Goal: Task Accomplishment & Management: Use online tool/utility

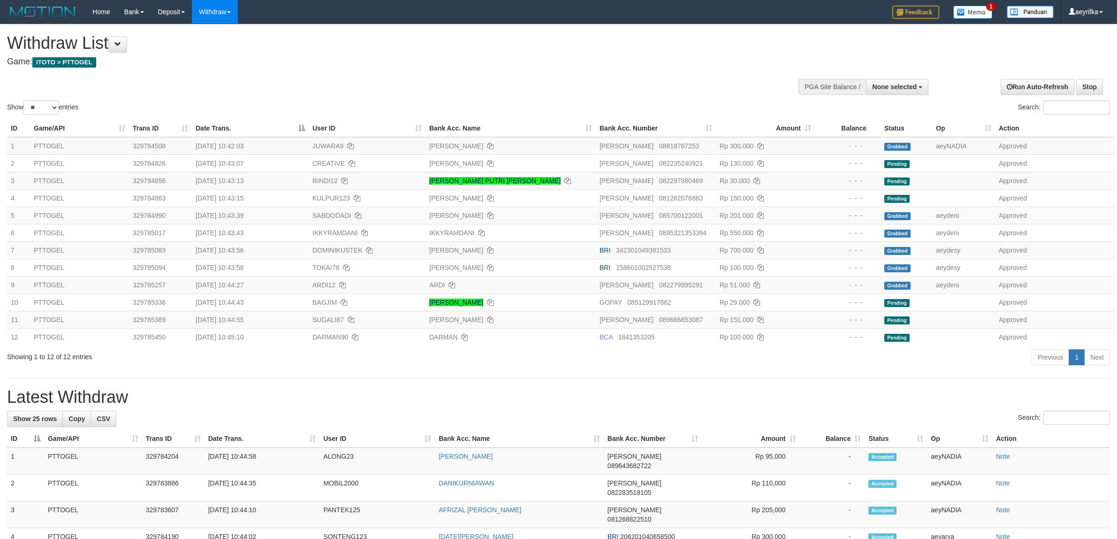
select select
select select "**"
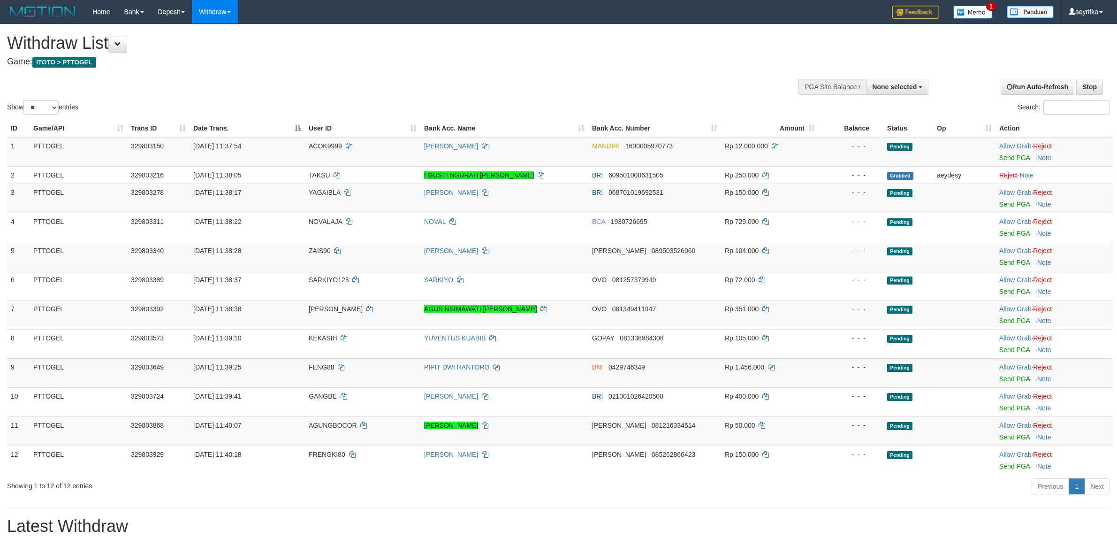
select select
select select "**"
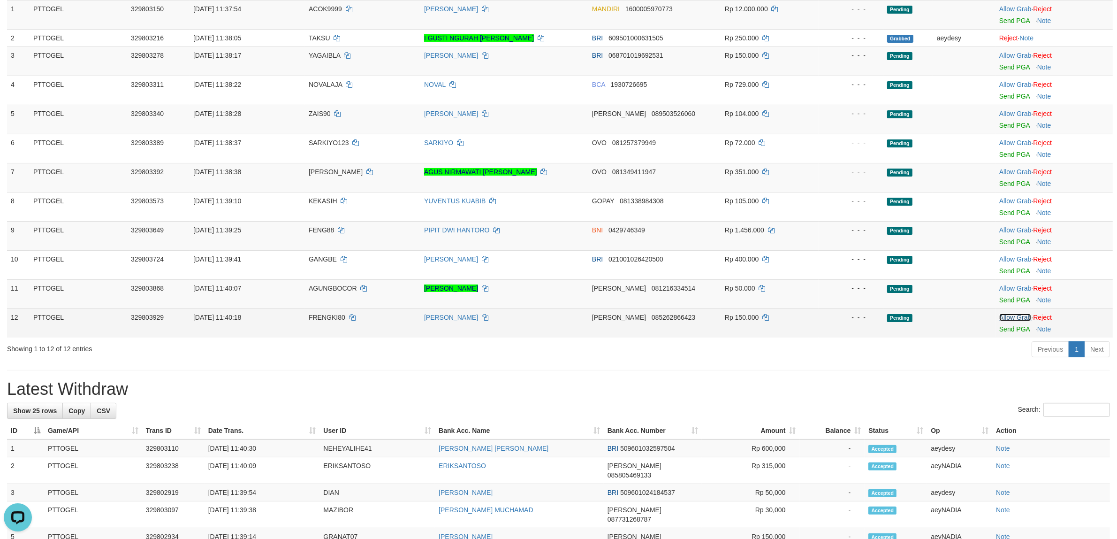
click at [999, 317] on link "Allow Grab" at bounding box center [1015, 317] width 32 height 8
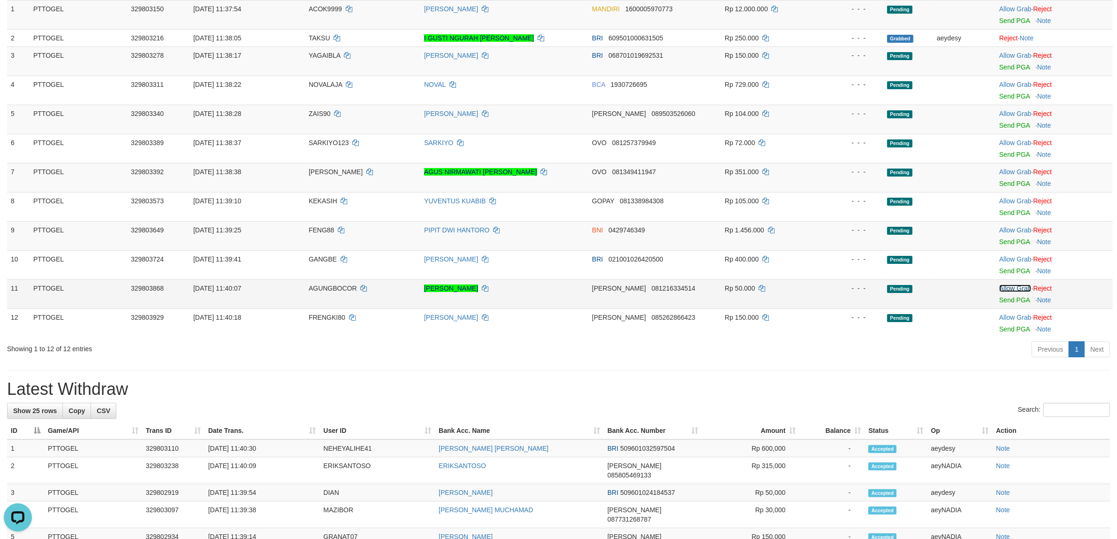
click at [1007, 291] on link "Allow Grab" at bounding box center [1015, 288] width 32 height 8
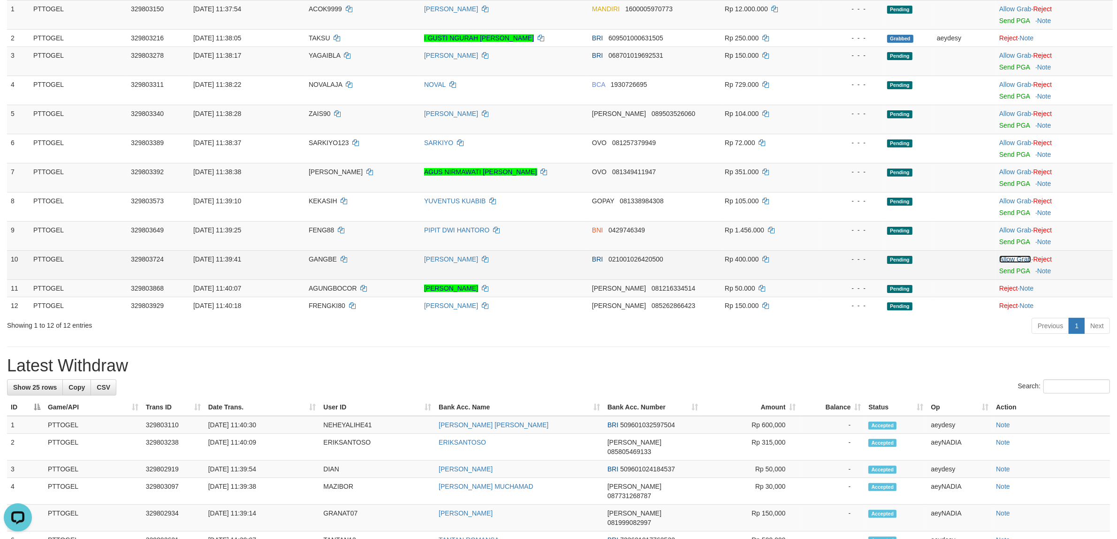
click at [1014, 263] on link "Allow Grab" at bounding box center [1015, 259] width 32 height 8
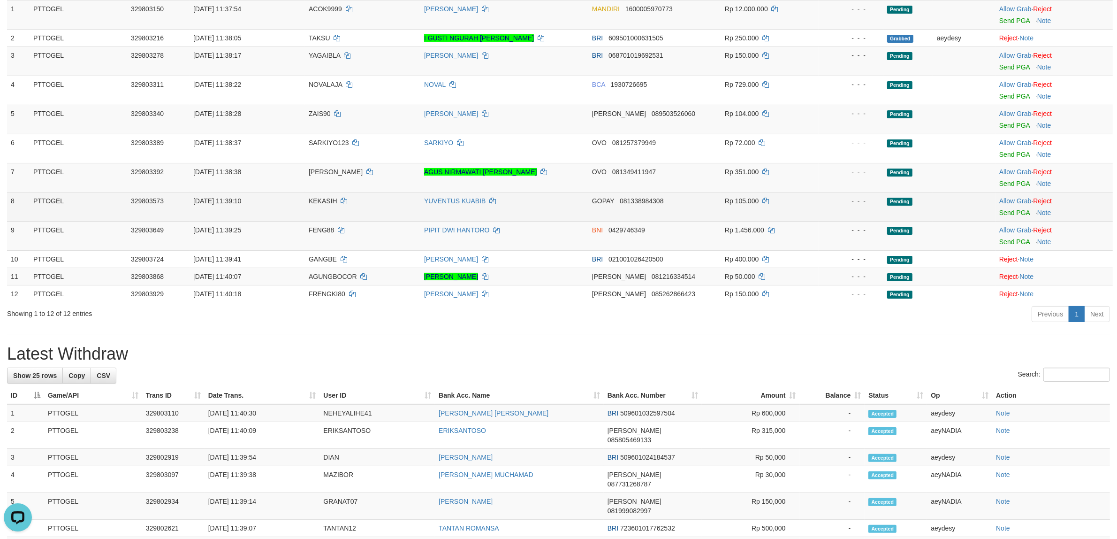
click at [1007, 207] on div at bounding box center [1054, 207] width 110 height 2
click at [1012, 203] on link "Allow Grab" at bounding box center [1015, 201] width 32 height 8
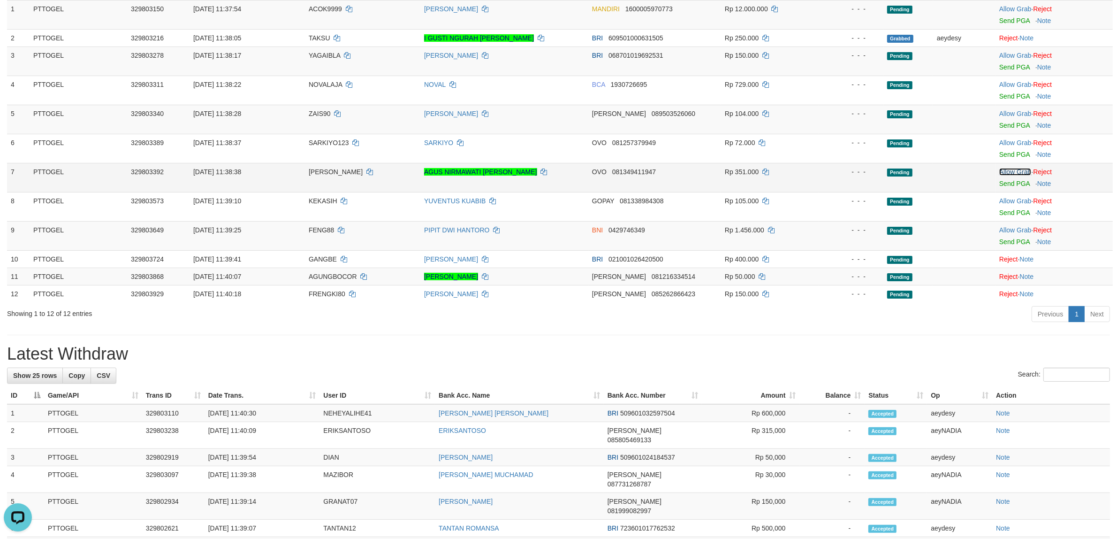
click at [1012, 174] on link "Allow Grab" at bounding box center [1015, 172] width 32 height 8
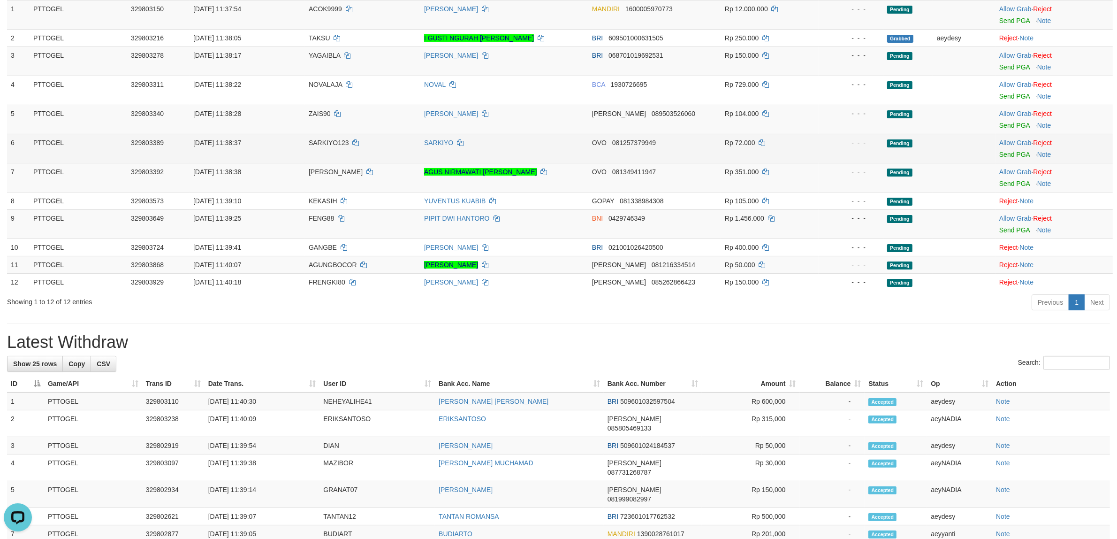
click at [1018, 148] on div at bounding box center [1054, 148] width 110 height 2
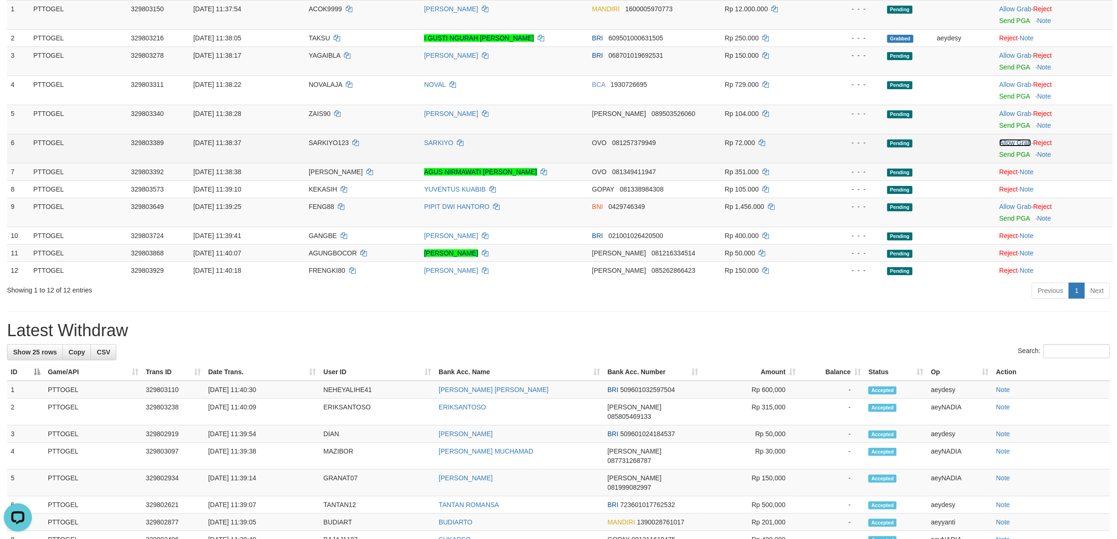
click at [1020, 142] on link "Allow Grab" at bounding box center [1015, 143] width 32 height 8
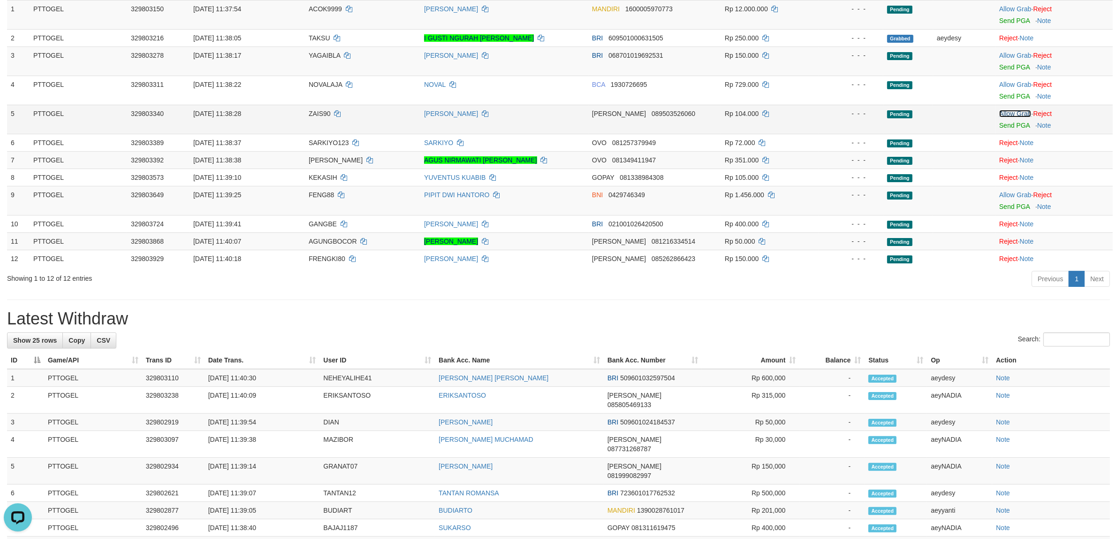
click at [1019, 115] on link "Allow Grab" at bounding box center [1015, 114] width 32 height 8
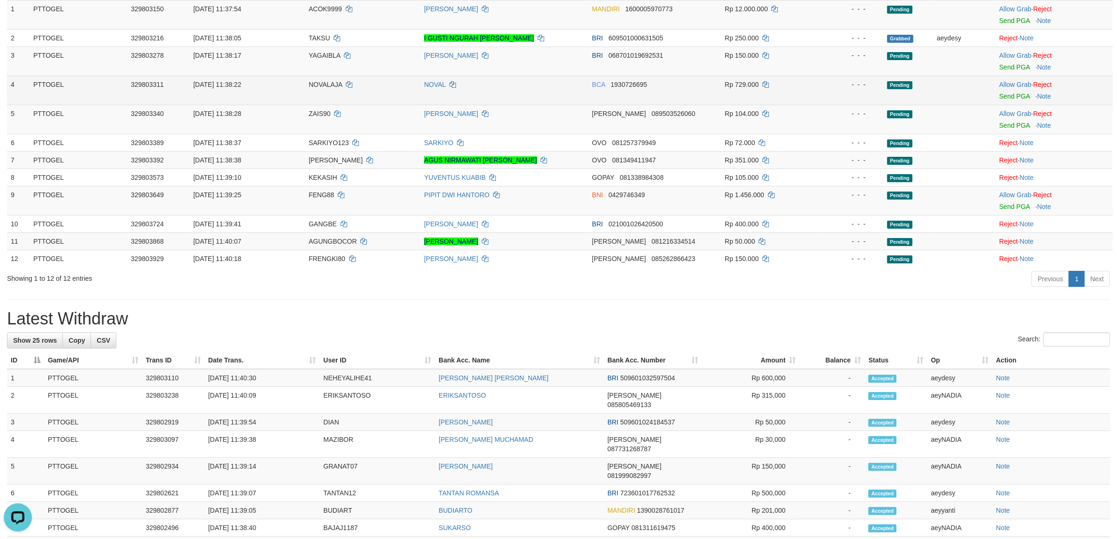
click at [1009, 90] on div at bounding box center [1054, 90] width 110 height 2
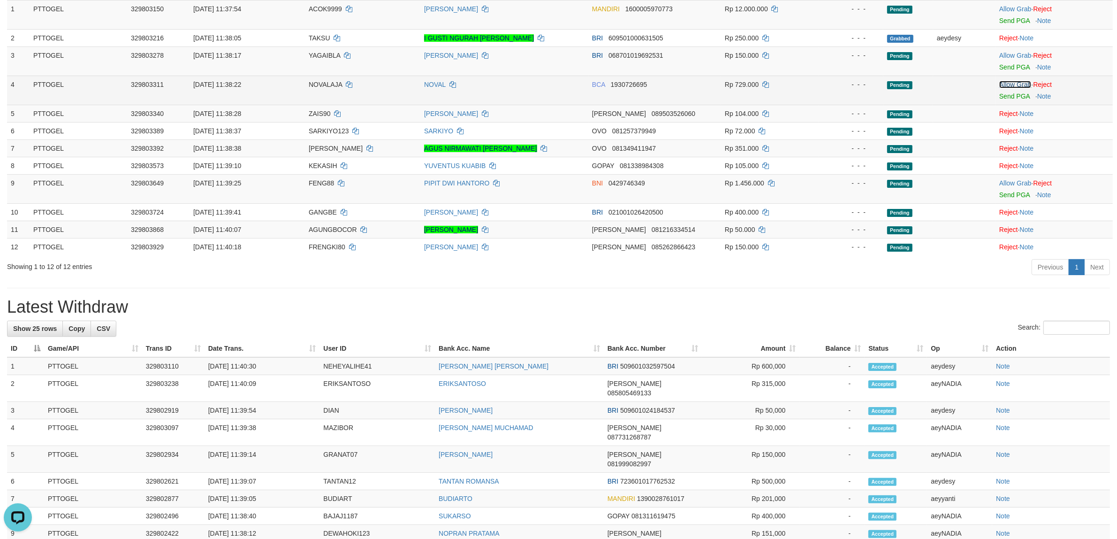
click at [1016, 83] on link "Allow Grab" at bounding box center [1015, 85] width 32 height 8
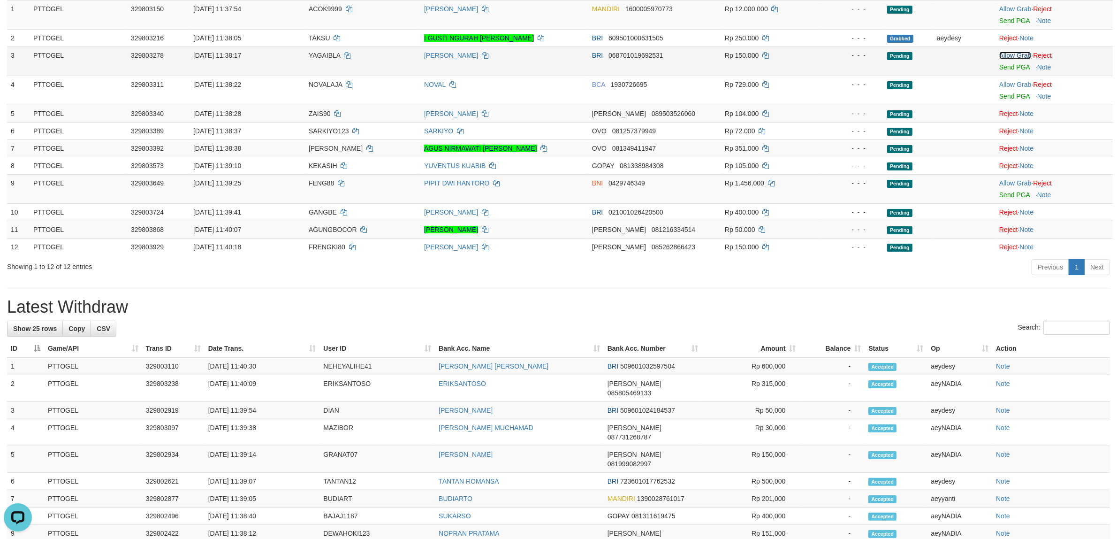
click at [1008, 56] on link "Allow Grab" at bounding box center [1015, 56] width 32 height 8
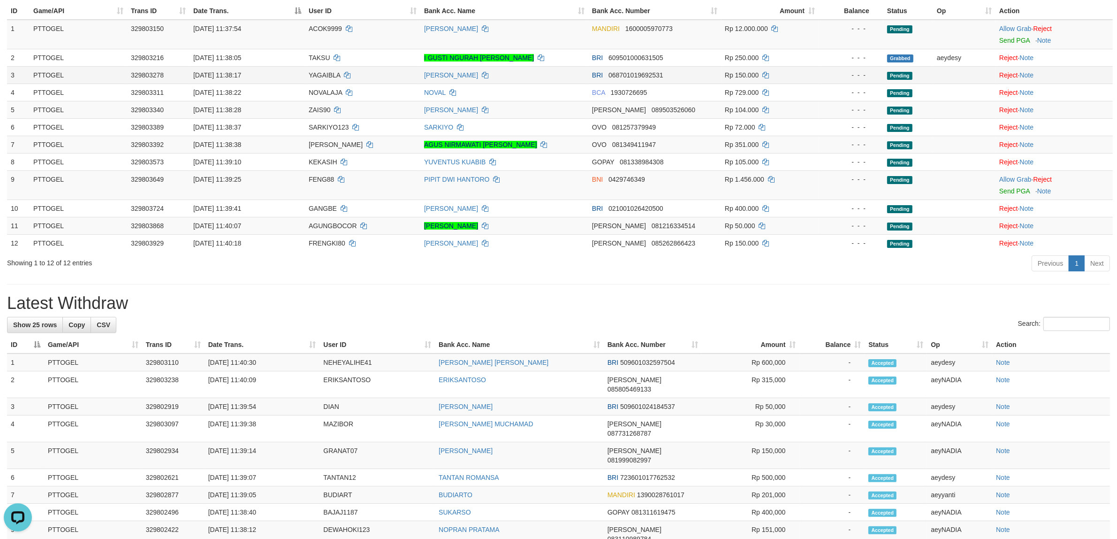
scroll to position [98, 0]
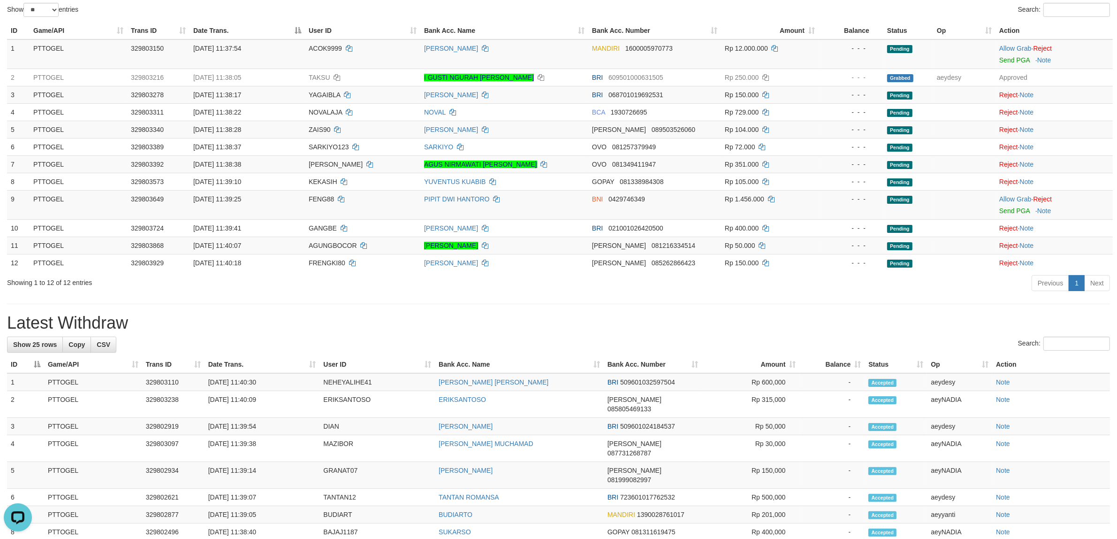
click at [707, 313] on div "**********" at bounding box center [558, 426] width 1117 height 999
click at [677, 86] on td "BRI 068701019692531" at bounding box center [654, 94] width 133 height 17
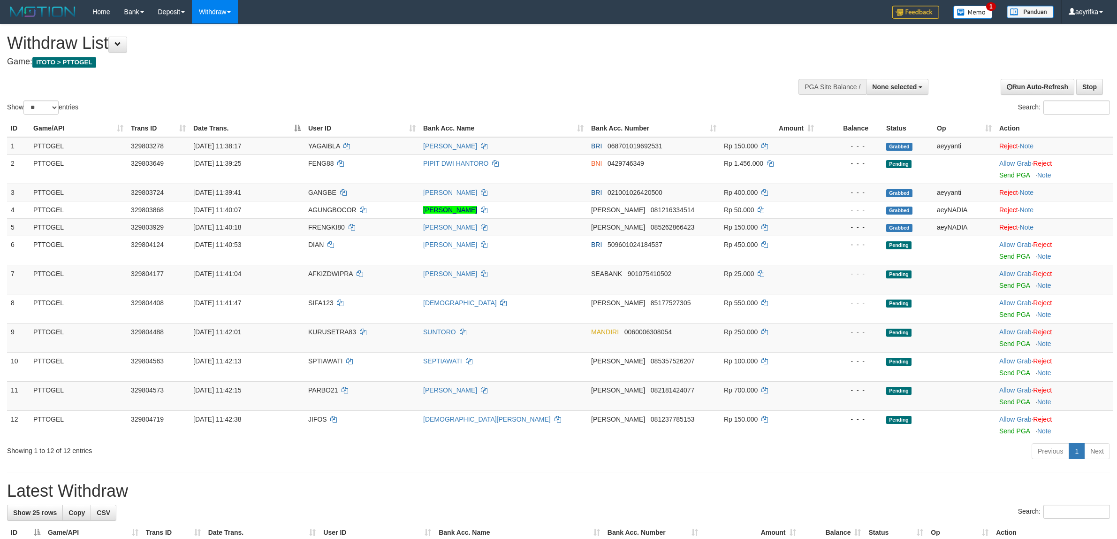
select select
select select "**"
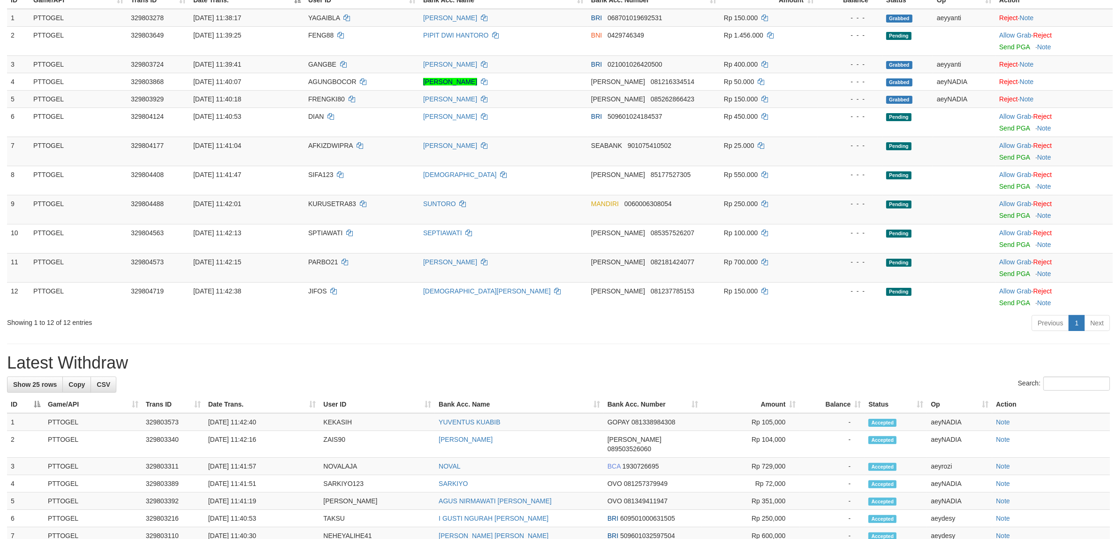
scroll to position [137, 0]
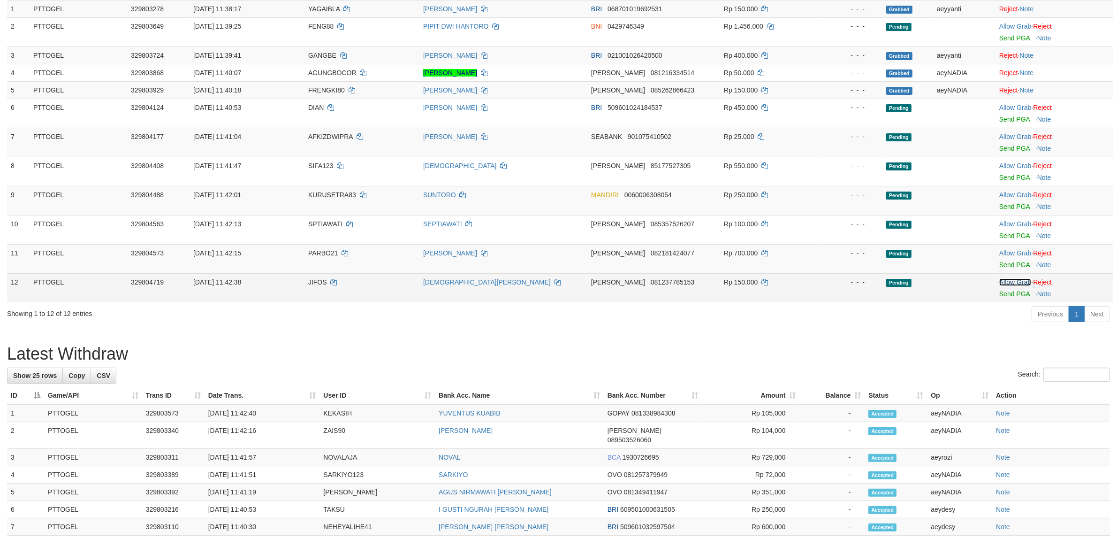
click at [1010, 284] on link "Allow Grab" at bounding box center [1015, 282] width 32 height 8
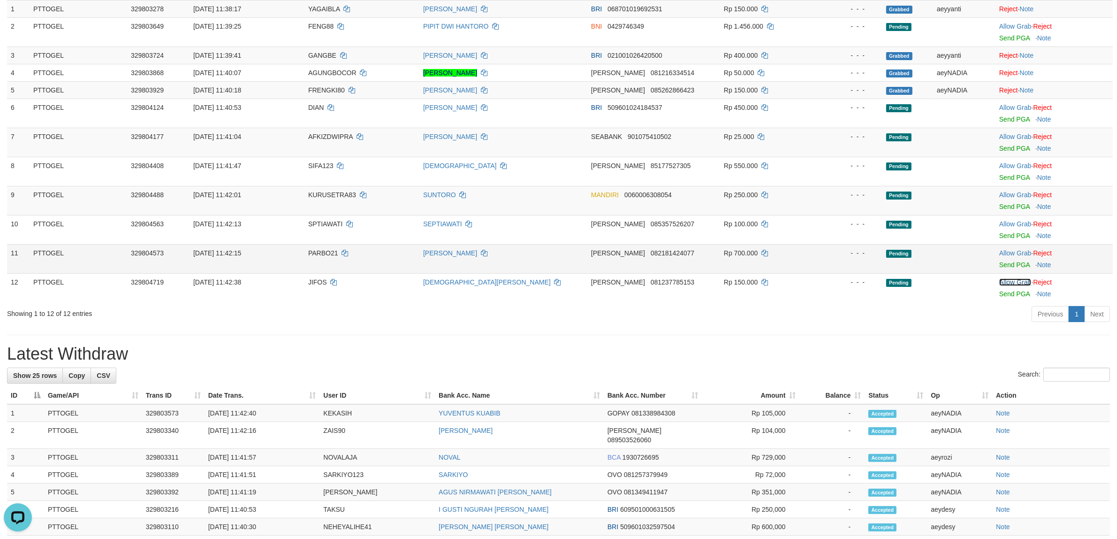
scroll to position [0, 0]
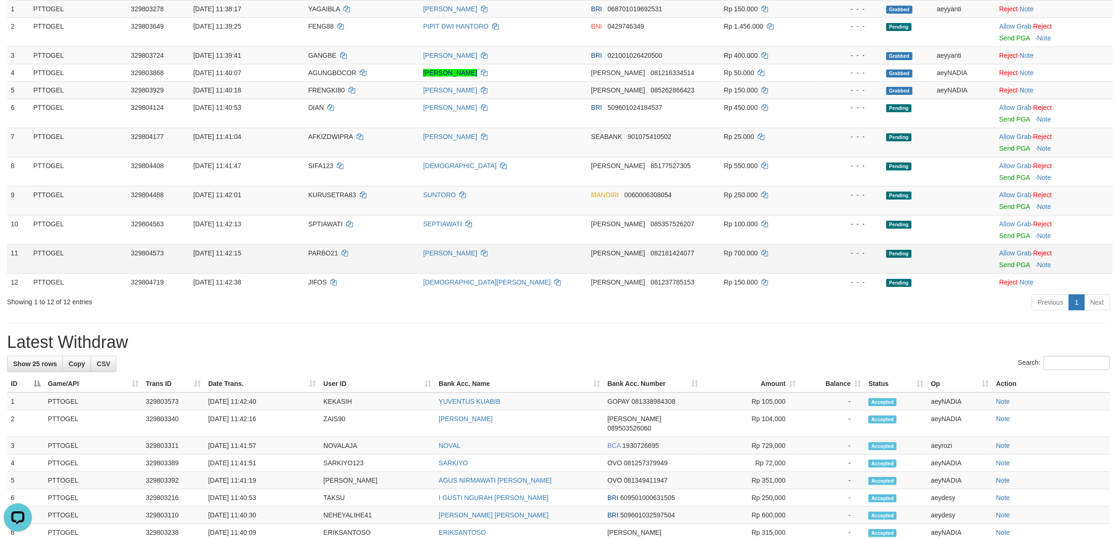
click at [1014, 248] on td "Allow Grab · Reject Send PGA · Note" at bounding box center [1054, 258] width 117 height 29
click at [1015, 252] on link "Allow Grab" at bounding box center [1015, 253] width 32 height 8
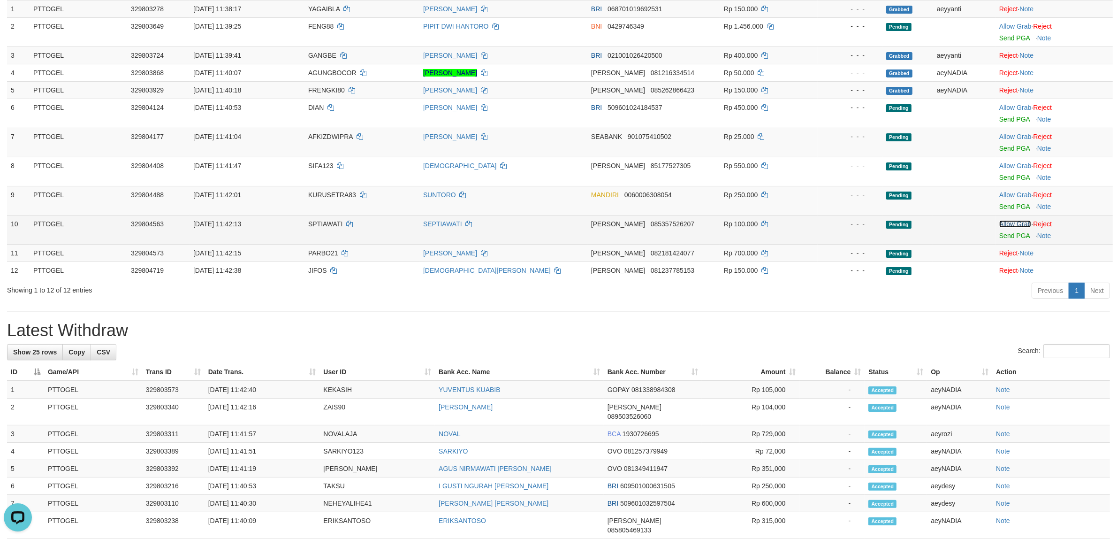
click at [1017, 224] on link "Allow Grab" at bounding box center [1015, 224] width 32 height 8
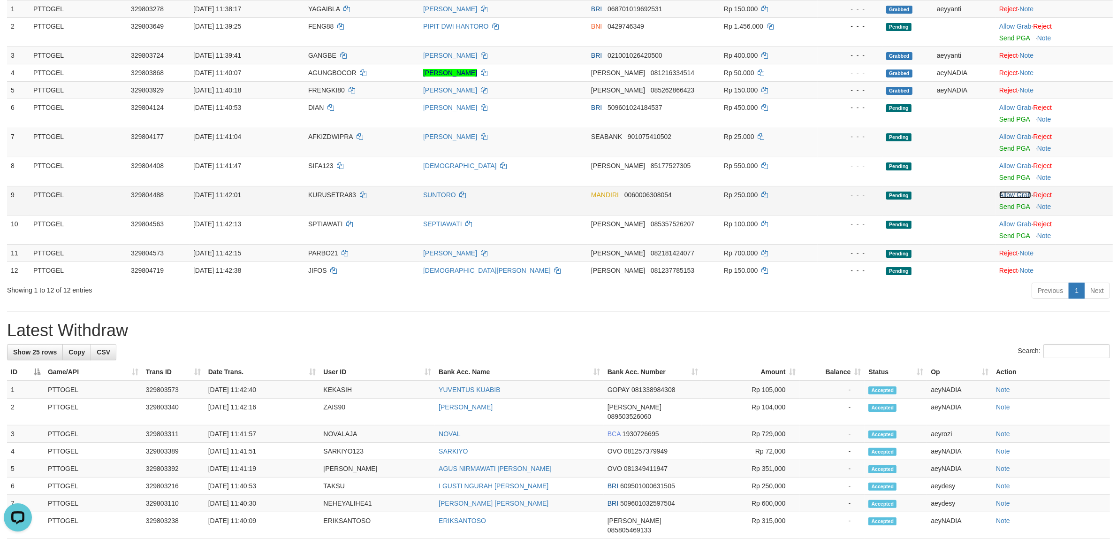
click at [1014, 197] on link "Allow Grab" at bounding box center [1015, 195] width 32 height 8
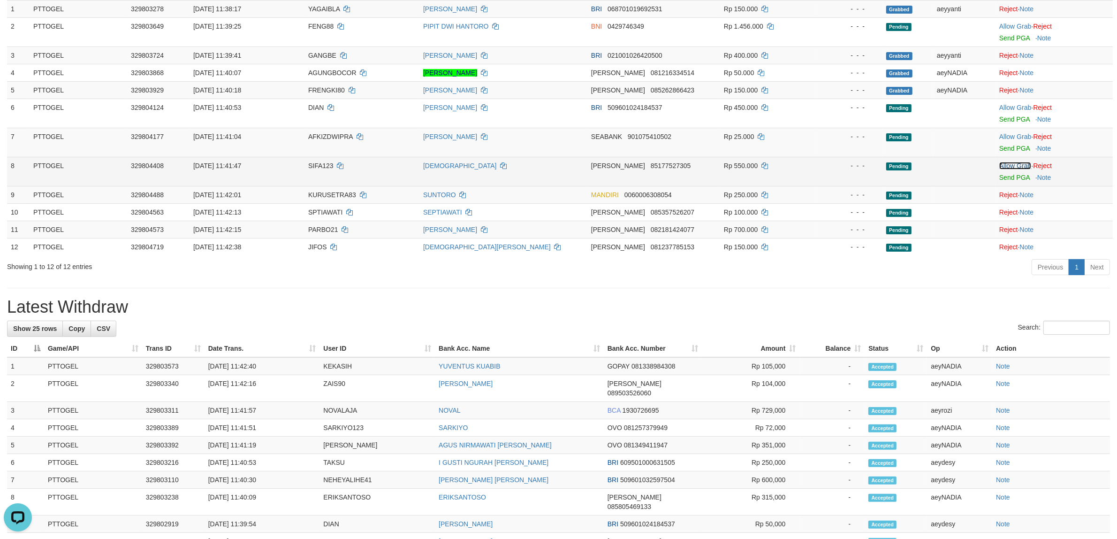
click at [1012, 169] on link "Allow Grab" at bounding box center [1015, 166] width 32 height 8
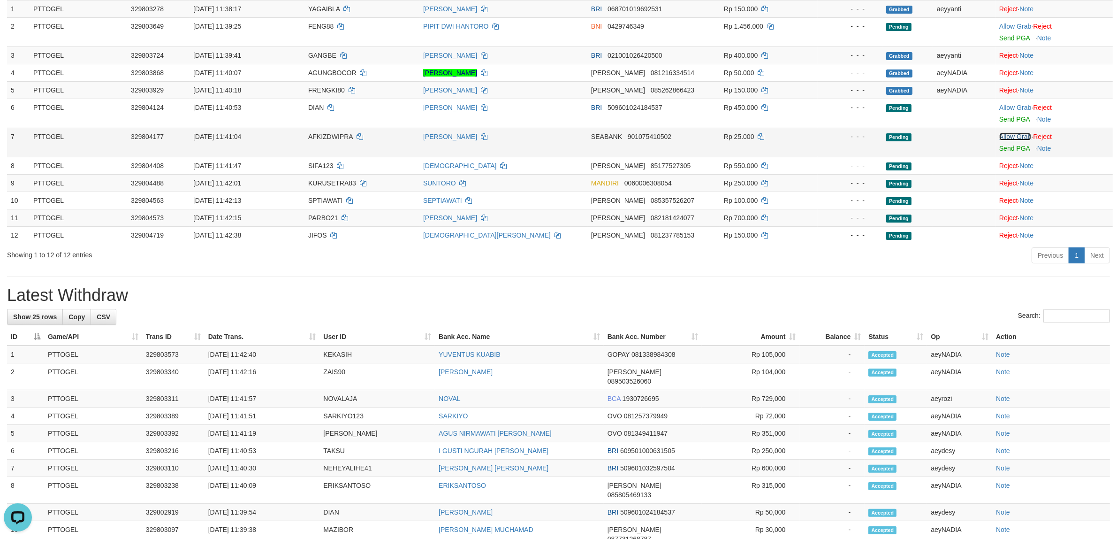
click at [1009, 134] on link "Allow Grab" at bounding box center [1015, 137] width 32 height 8
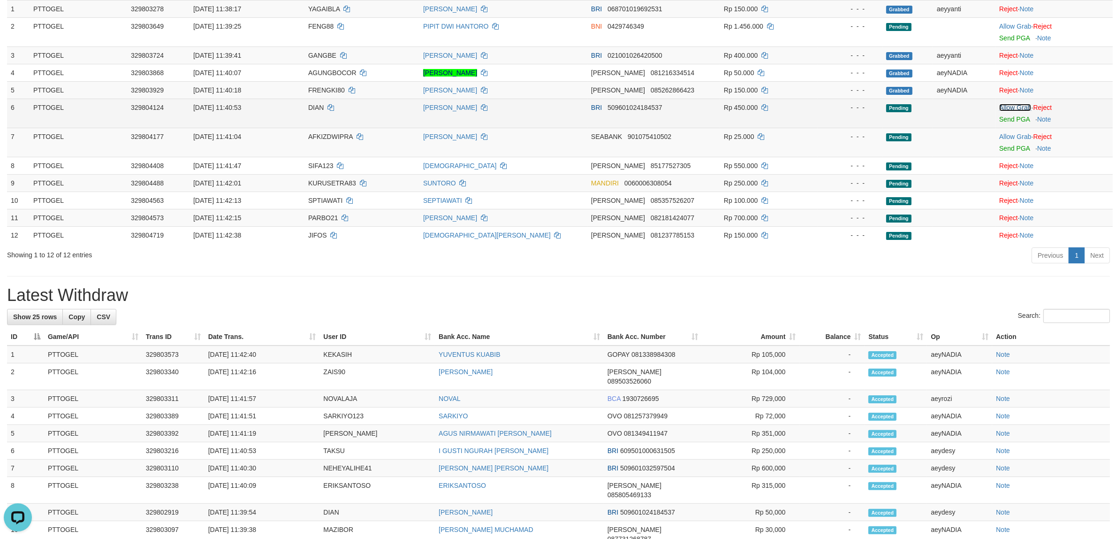
click at [1017, 109] on link "Allow Grab" at bounding box center [1015, 108] width 32 height 8
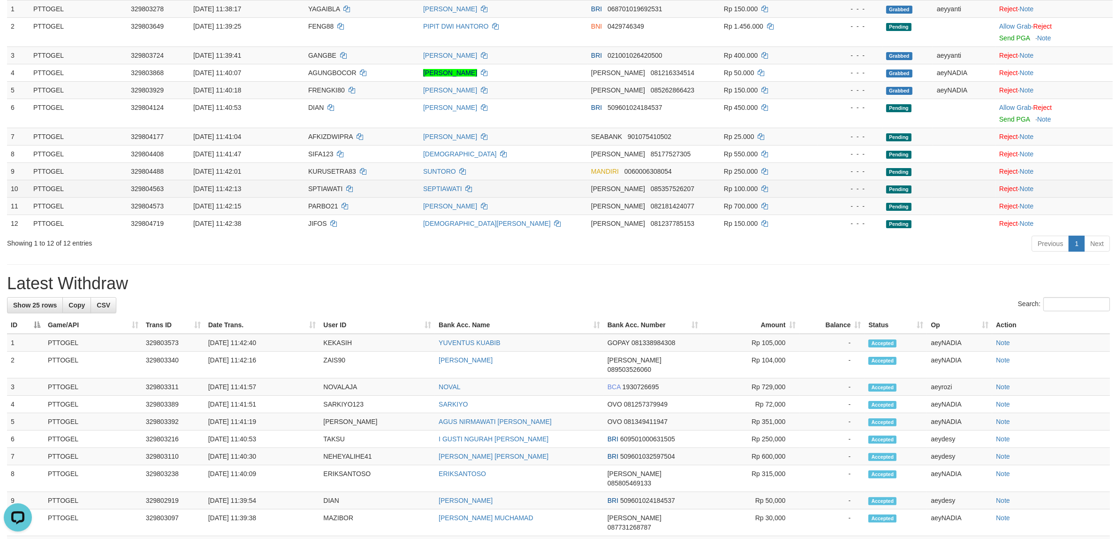
click at [721, 193] on tbody "1 PTTOGEL 329803278 31/08/2025 11:38:17 YAGAIBLA BLASIUS TATOGO BRI 06870101969…" at bounding box center [560, 116] width 1106 height 232
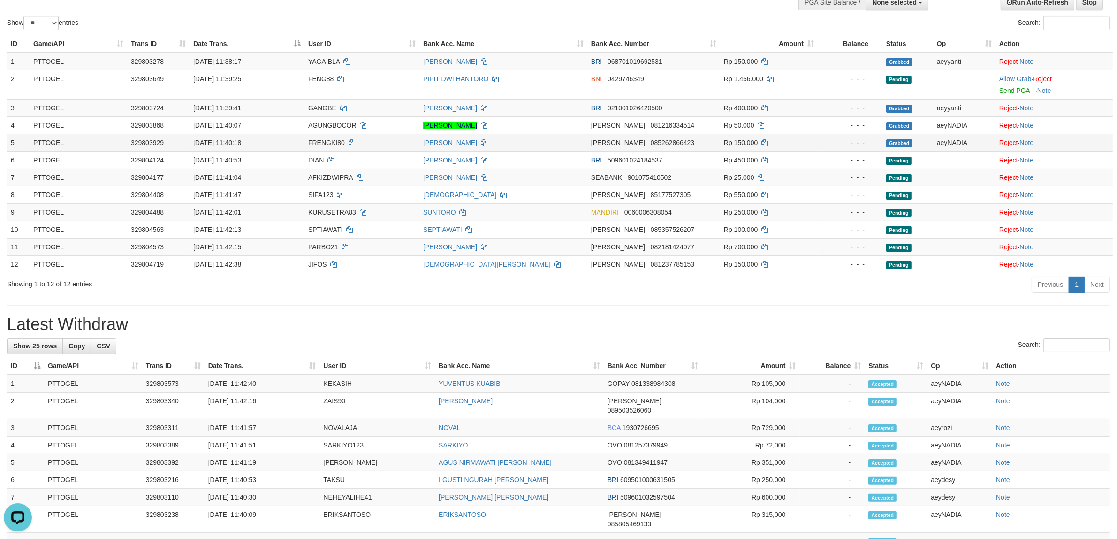
scroll to position [20, 0]
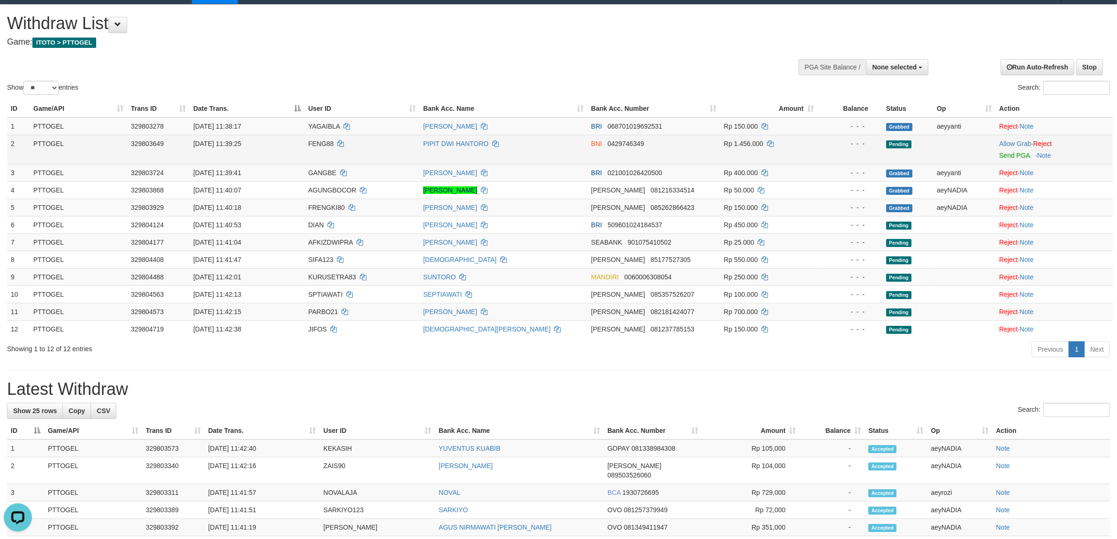
click at [320, 145] on span "FENG88" at bounding box center [320, 144] width 25 height 8
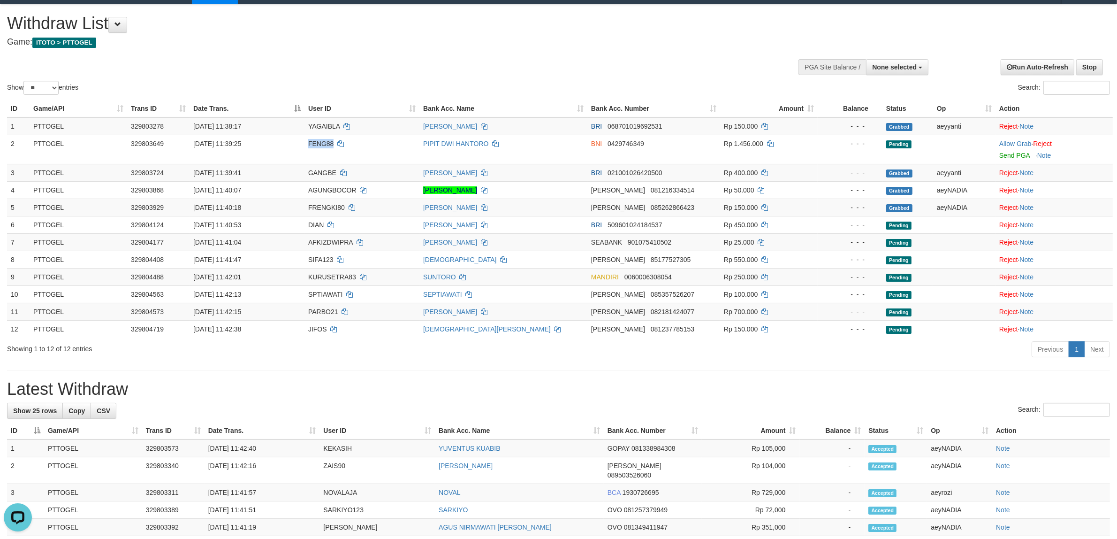
drag, startPoint x: 322, startPoint y: 150, endPoint x: 350, endPoint y: 19, distance: 134.3
click at [322, 149] on td "FENG88" at bounding box center [362, 149] width 115 height 29
copy span "FENG88"
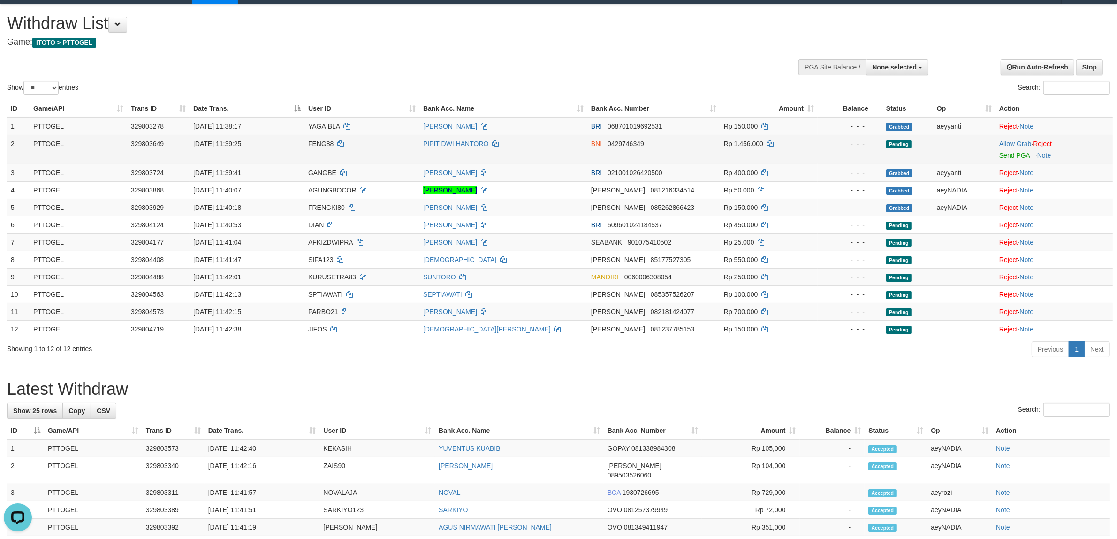
click at [998, 141] on td "Allow Grab · Reject Send PGA · Note" at bounding box center [1054, 149] width 117 height 29
click at [1001, 141] on link "Allow Grab" at bounding box center [1015, 144] width 32 height 8
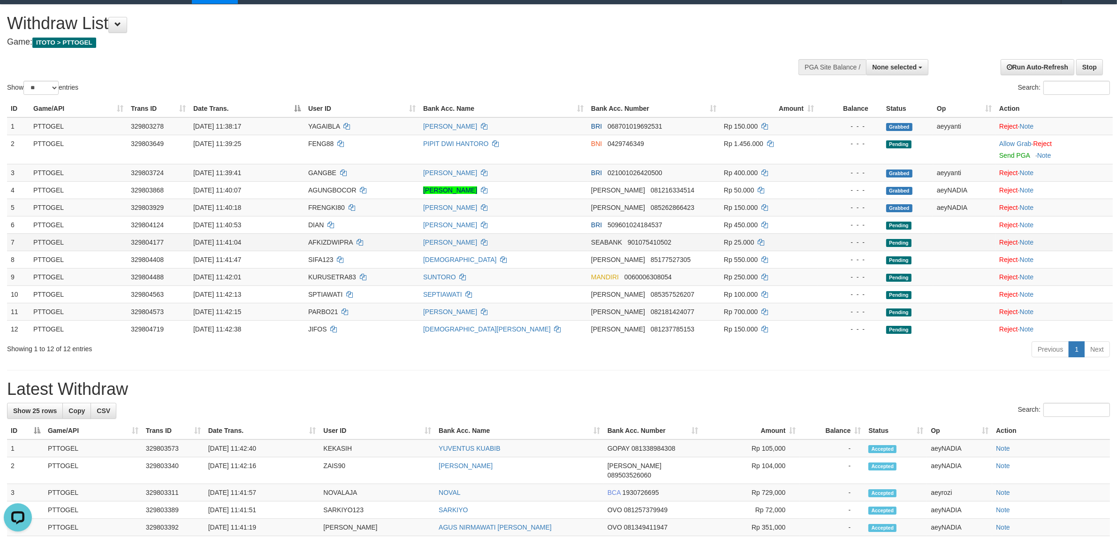
click at [792, 234] on td "Rp 25.000" at bounding box center [769, 241] width 98 height 17
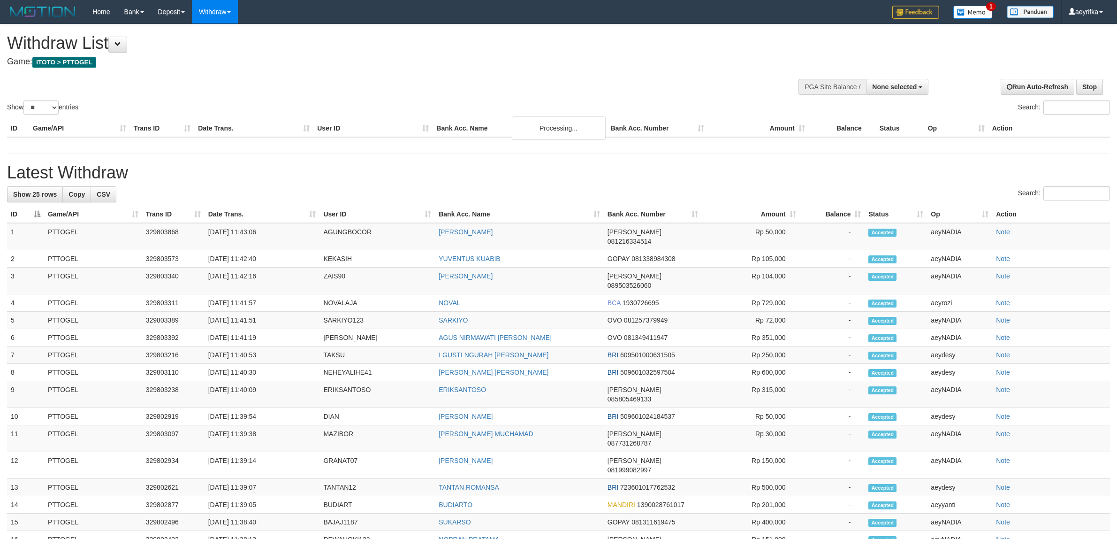
select select
select select "**"
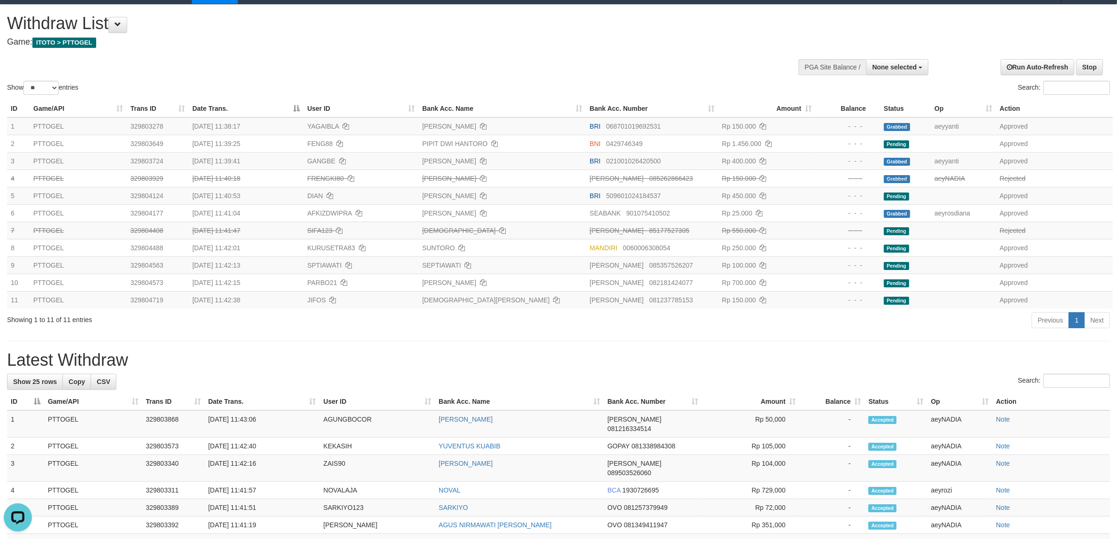
click at [534, 63] on div "Show ** ** ** *** entries Search:" at bounding box center [558, 51] width 1117 height 92
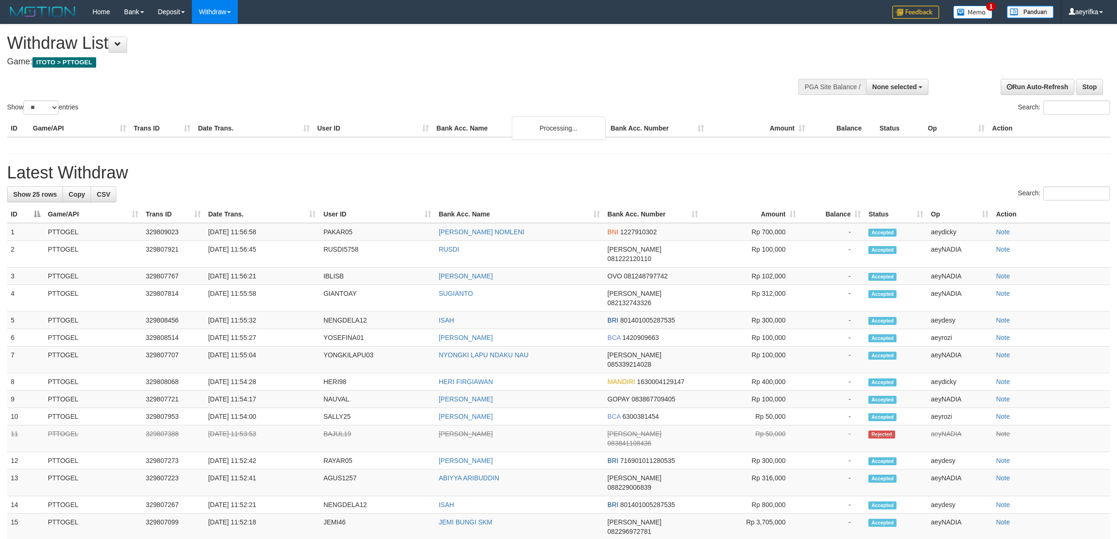
select select
select select "**"
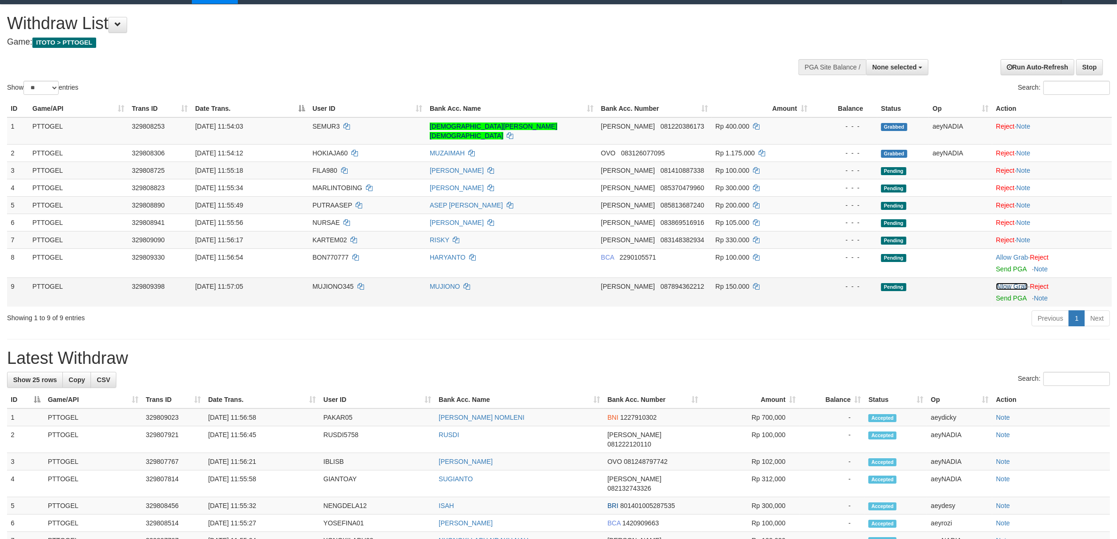
click at [996, 282] on link "Allow Grab" at bounding box center [1012, 286] width 32 height 8
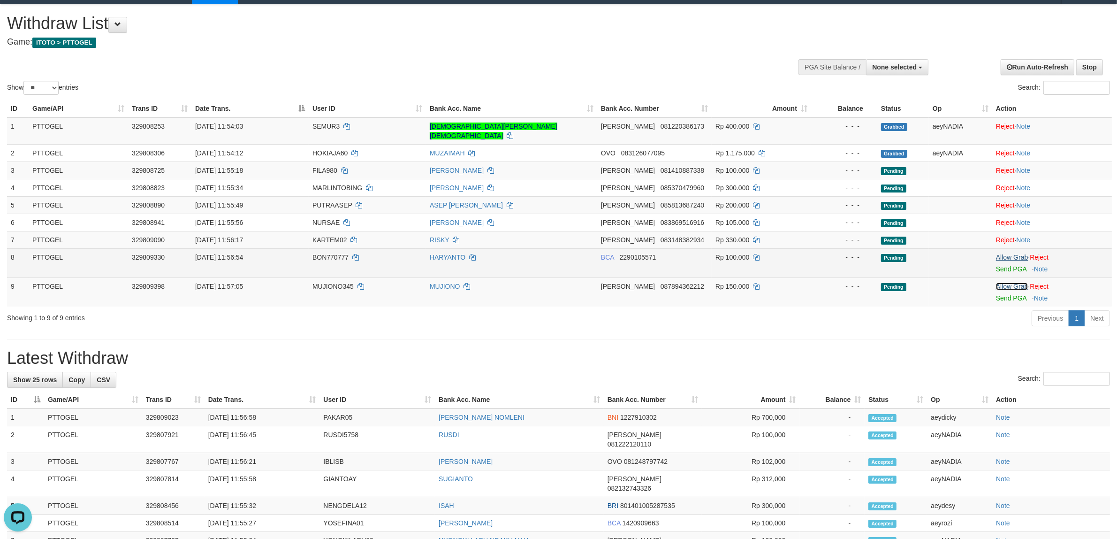
scroll to position [0, 0]
click at [1007, 253] on link "Allow Grab" at bounding box center [1012, 257] width 32 height 8
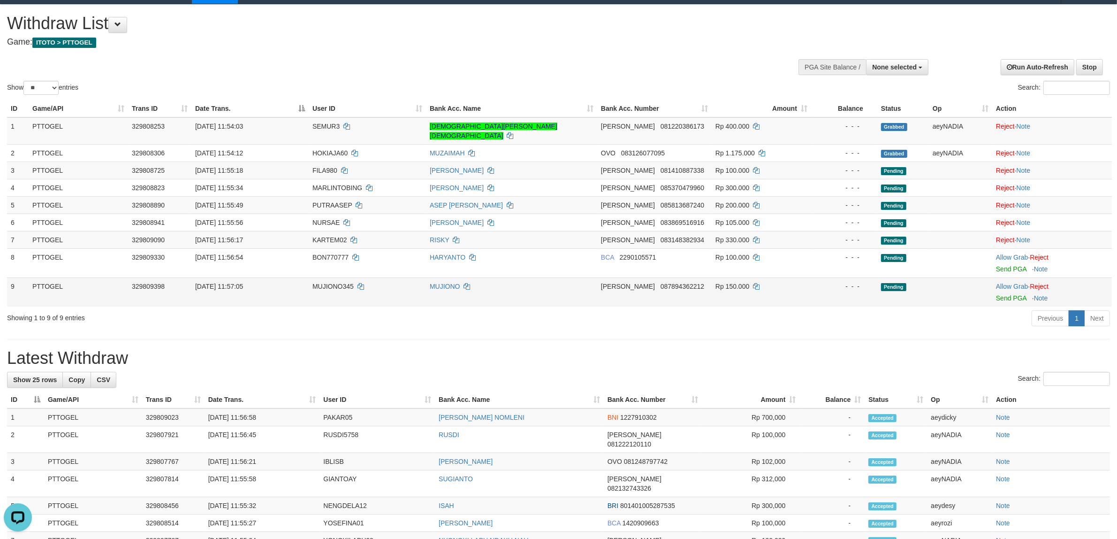
click at [674, 277] on td "DANA 087894362212" at bounding box center [654, 291] width 114 height 29
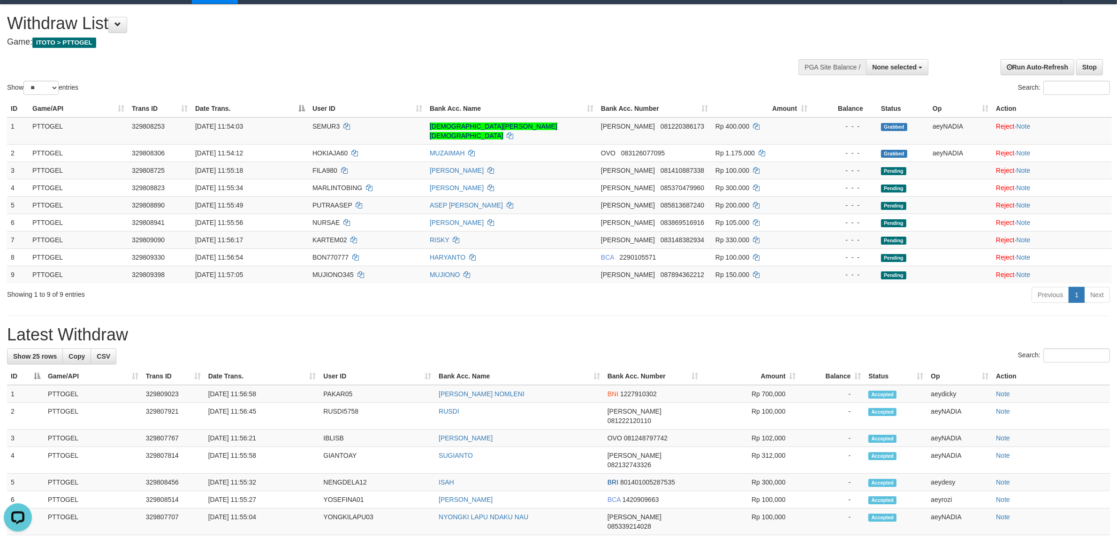
click at [683, 286] on div "Previous 1 Next" at bounding box center [792, 296] width 638 height 20
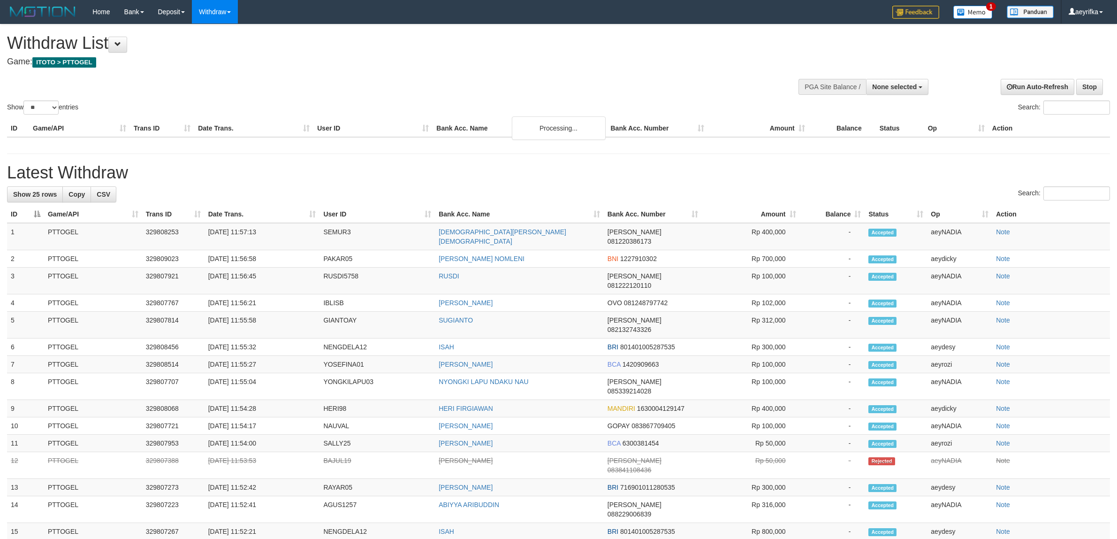
select select
select select "**"
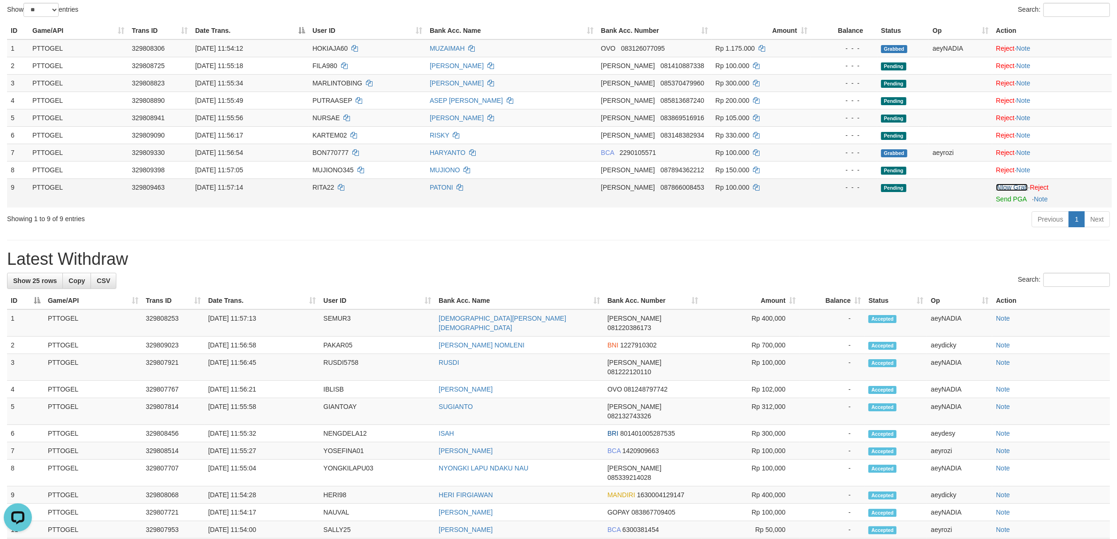
click at [1001, 186] on link "Allow Grab" at bounding box center [1012, 187] width 32 height 8
click at [771, 226] on div "Previous 1 Next" at bounding box center [792, 220] width 638 height 20
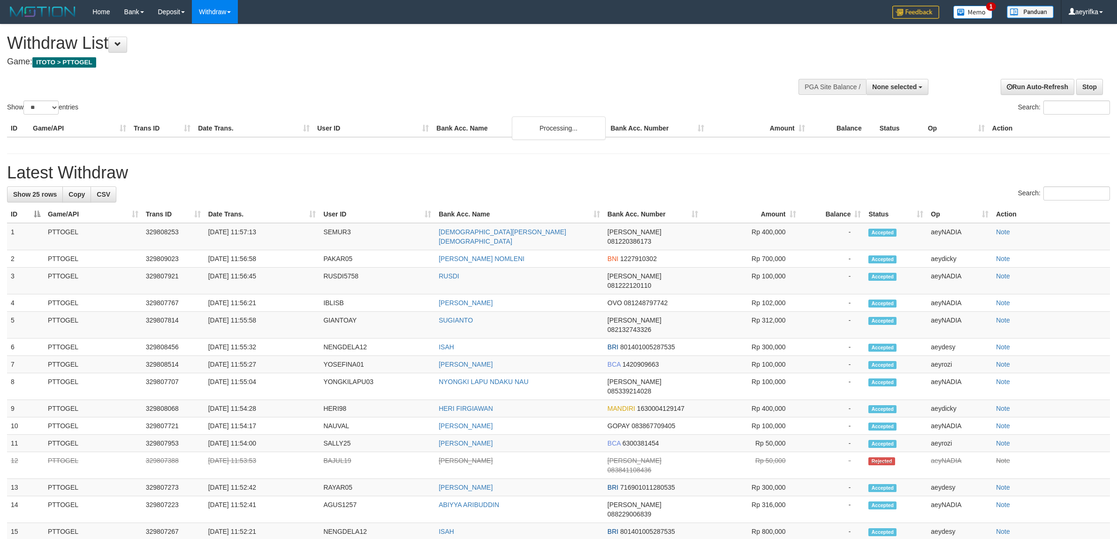
select select
select select "**"
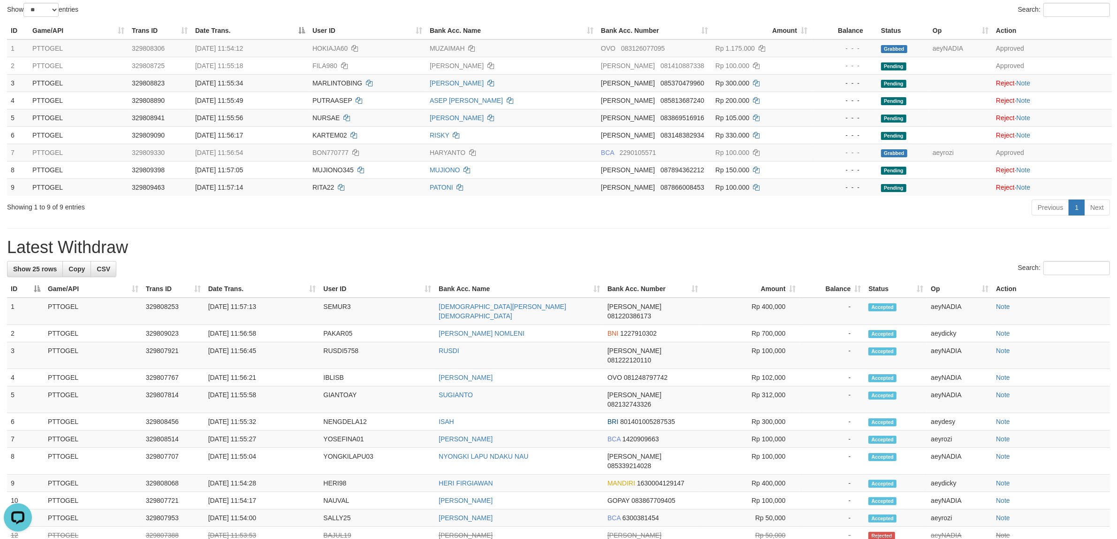
click at [723, 233] on div "**********" at bounding box center [558, 403] width 1117 height 952
click at [397, 217] on div "Showing 1 to 9 of 9 entries Previous 1 Next" at bounding box center [558, 208] width 1117 height 20
